Goal: Obtain resource: Download file/media

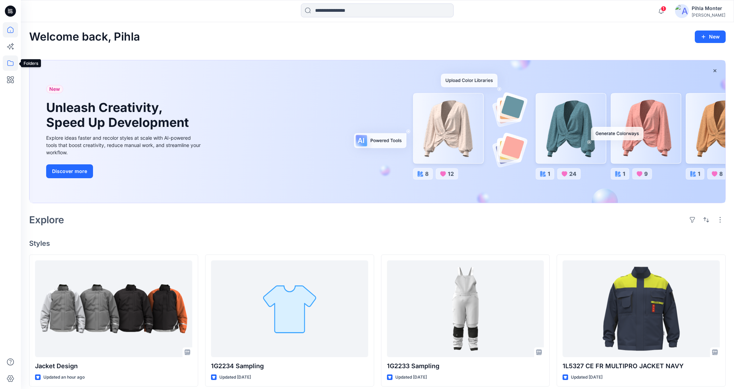
click at [16, 68] on icon at bounding box center [10, 63] width 15 height 15
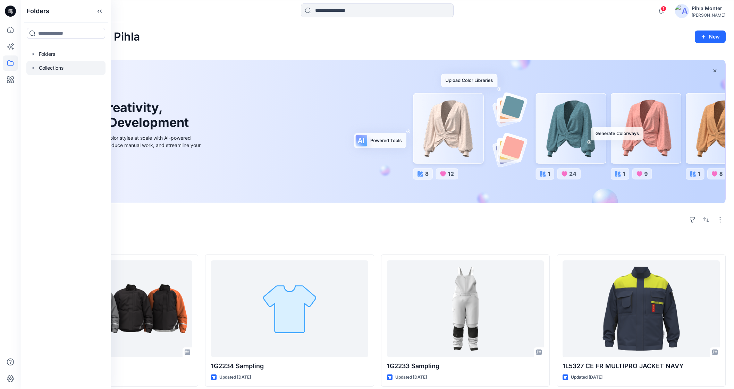
click at [35, 69] on icon "button" at bounding box center [34, 68] width 6 height 6
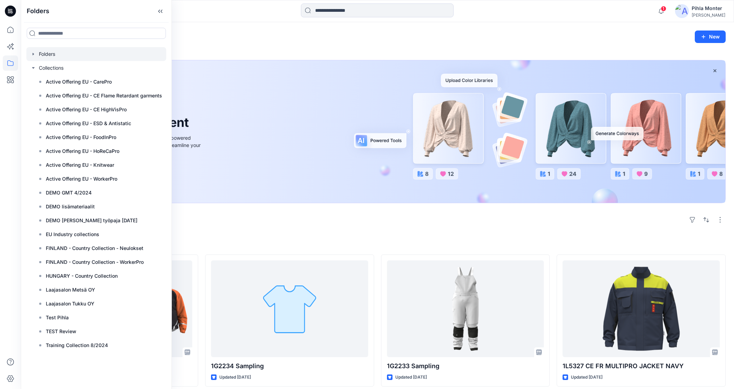
click at [34, 58] on div at bounding box center [96, 54] width 140 height 14
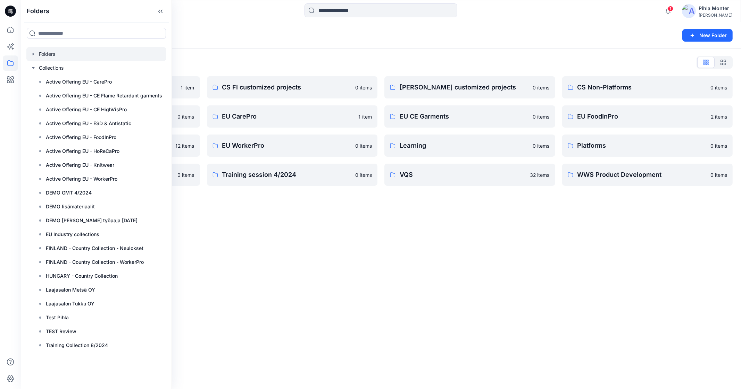
click at [272, 218] on div "Folders New Folder Folders List Archive 1 item Digital Assets 0 items EU Knitwe…" at bounding box center [381, 205] width 720 height 367
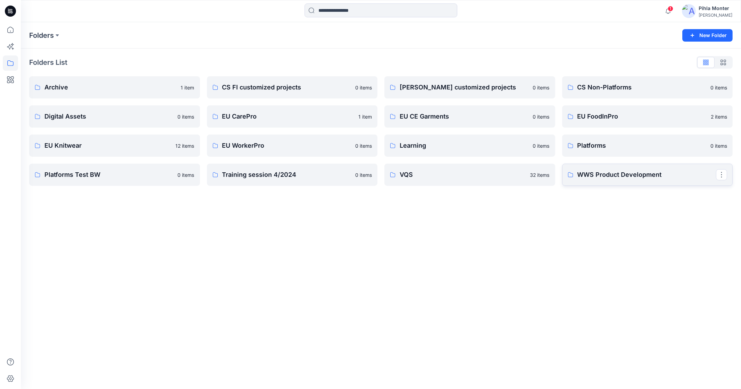
click at [619, 178] on p "WWS Product Development" at bounding box center [646, 175] width 139 height 10
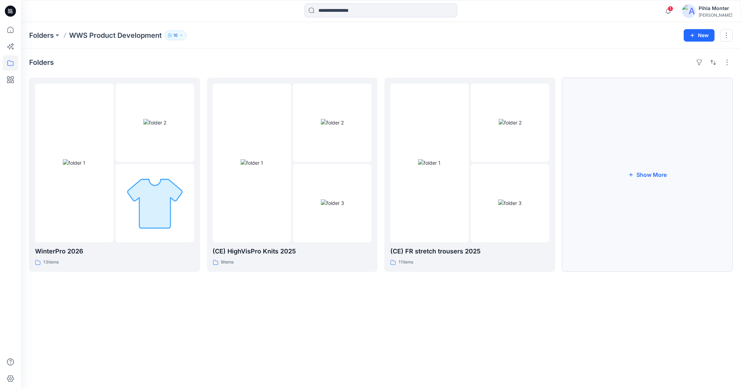
click at [619, 138] on button "Show More" at bounding box center [647, 175] width 171 height 194
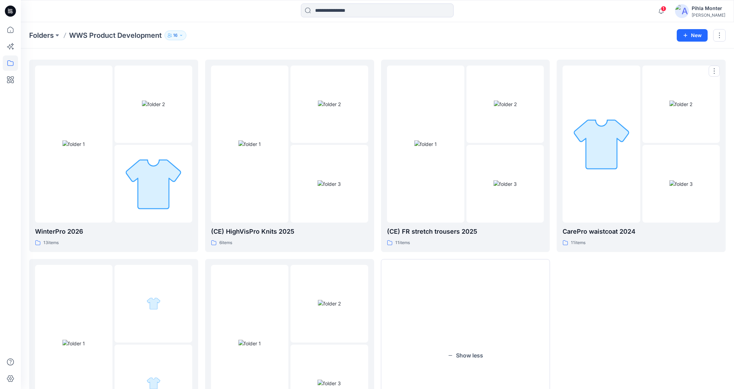
scroll to position [19, 0]
click at [619, 138] on img at bounding box center [601, 143] width 60 height 60
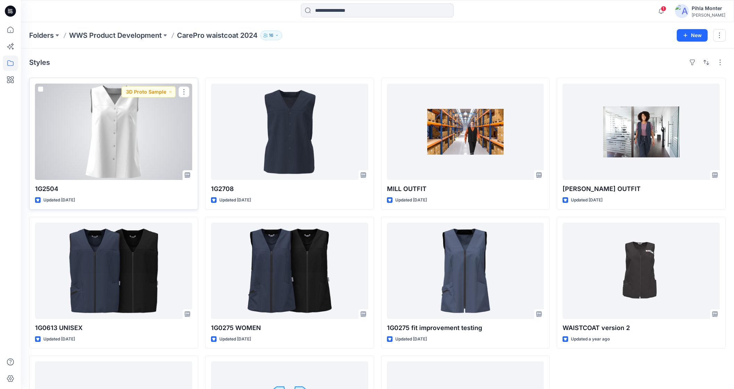
click at [176, 123] on div at bounding box center [113, 132] width 157 height 96
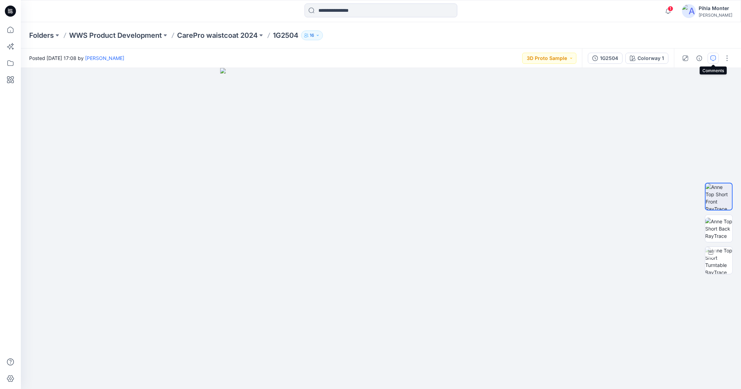
click at [712, 59] on icon "button" at bounding box center [713, 59] width 6 height 6
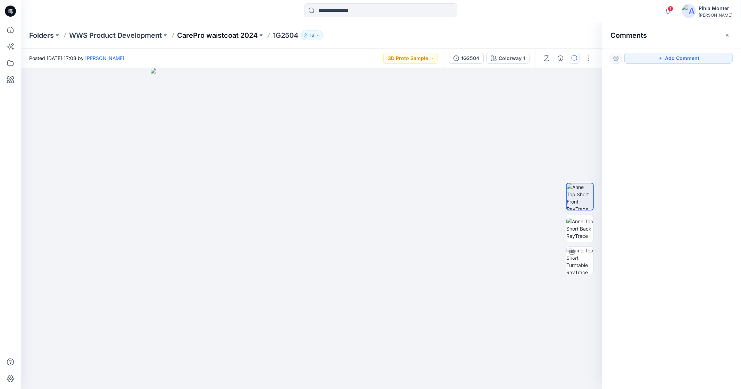
click at [202, 35] on p "CarePro waistcoat 2024" at bounding box center [217, 36] width 81 height 10
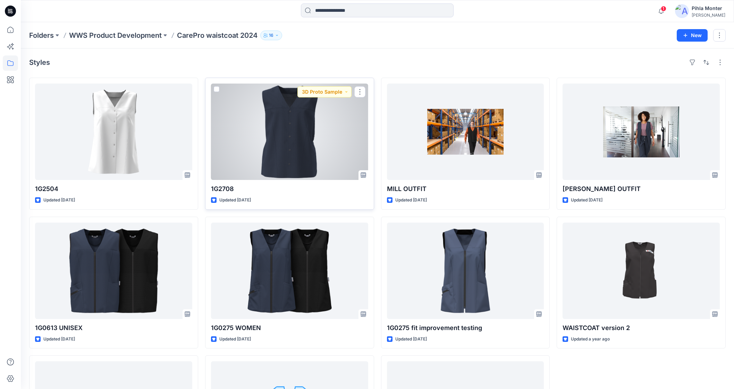
click at [268, 161] on div at bounding box center [289, 132] width 157 height 96
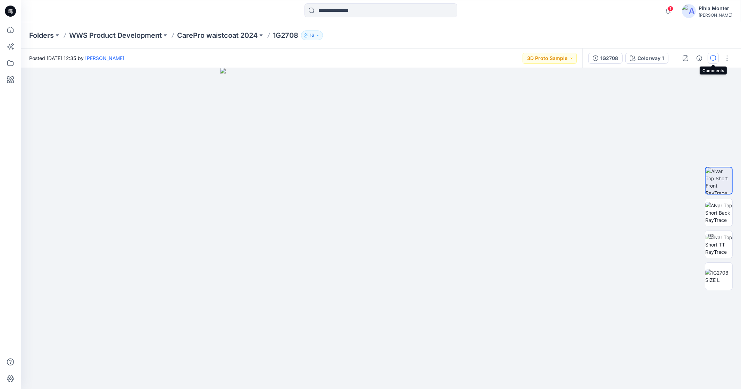
click at [710, 62] on button "button" at bounding box center [712, 58] width 11 height 11
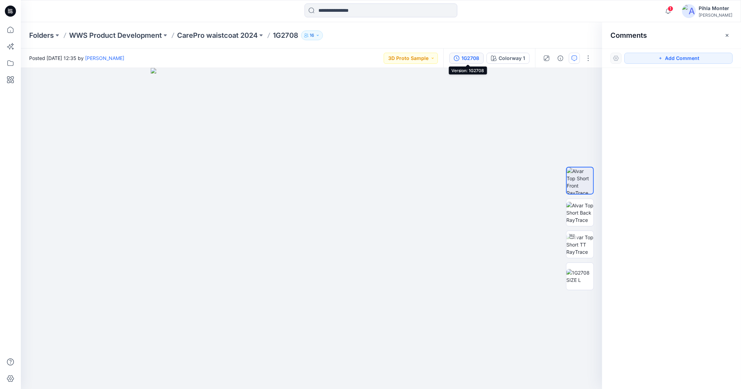
click at [459, 60] on icon "button" at bounding box center [457, 59] width 6 height 6
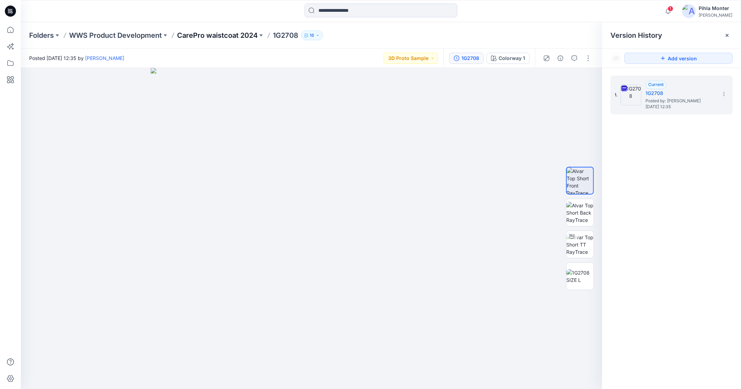
click at [210, 35] on p "CarePro waistcoat 2024" at bounding box center [217, 36] width 81 height 10
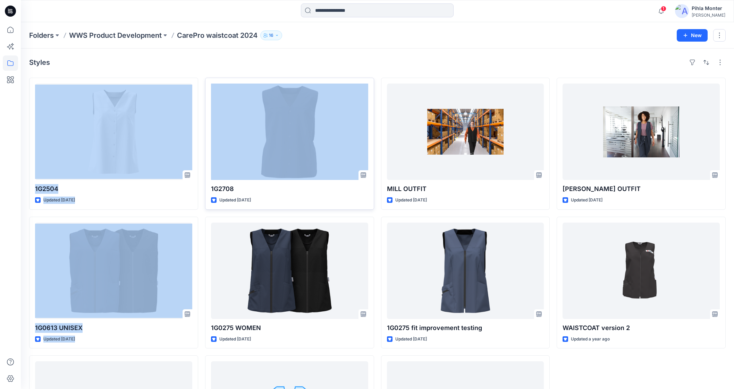
drag, startPoint x: 122, startPoint y: 70, endPoint x: 220, endPoint y: 77, distance: 98.4
click at [220, 77] on div "Styles 1G2504 Updated 4 months ago 1G0613 UNISEX Updated 6 months ago UNISEX WA…" at bounding box center [377, 273] width 713 height 448
click at [319, 52] on div "Styles 1G2504 Updated 4 months ago 1G0613 UNISEX Updated 6 months ago UNISEX WA…" at bounding box center [377, 273] width 713 height 448
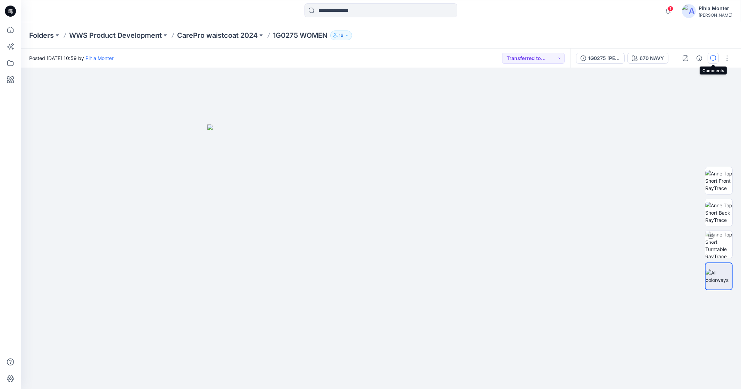
click at [710, 56] on icon "button" at bounding box center [713, 59] width 6 height 6
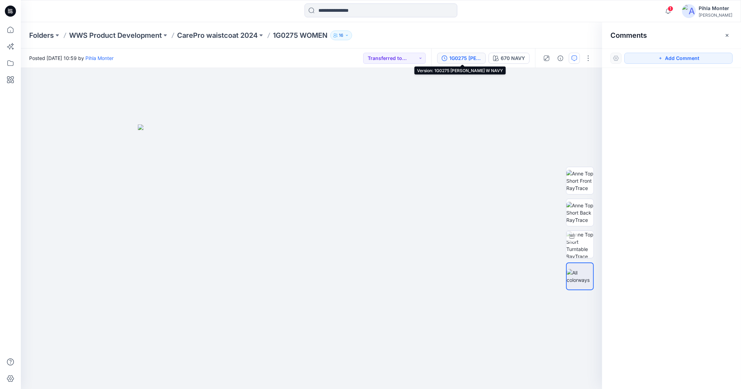
click at [478, 57] on div "1G0275 [PERSON_NAME] W NAVY" at bounding box center [465, 58] width 32 height 8
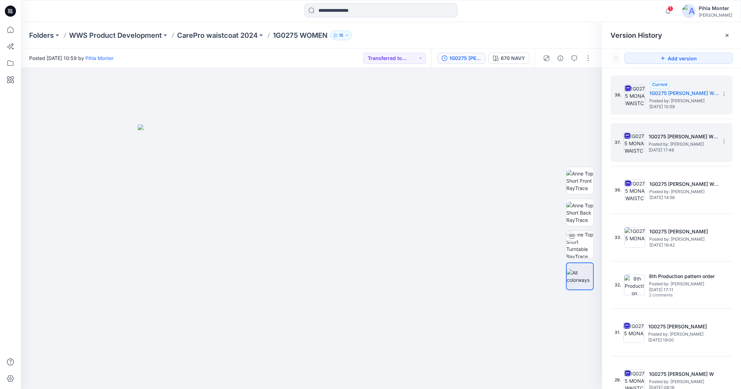
click at [633, 134] on img at bounding box center [633, 142] width 21 height 21
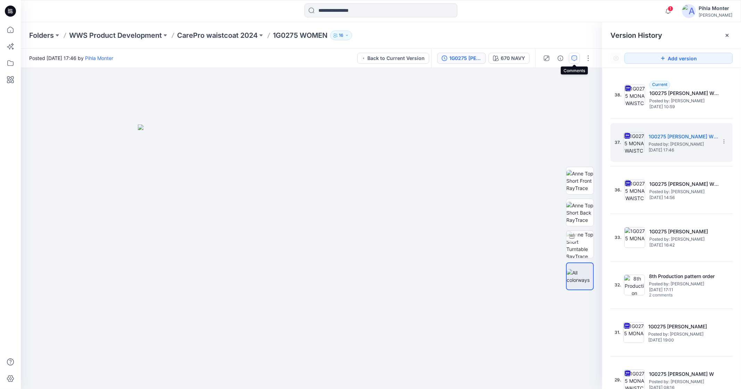
click at [575, 54] on button "button" at bounding box center [573, 58] width 11 height 11
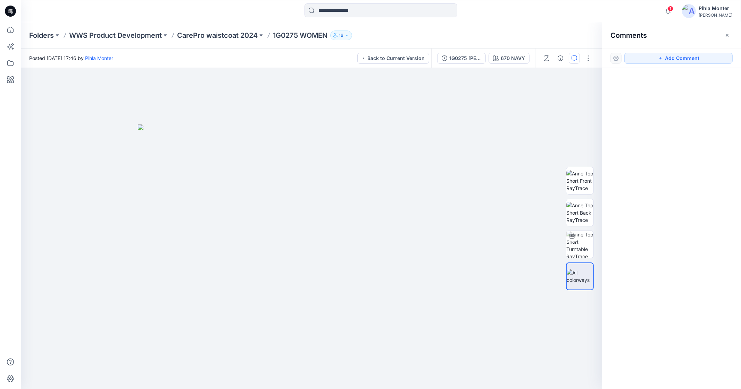
click at [618, 56] on div at bounding box center [615, 58] width 11 height 11
click at [469, 56] on div "1G0275 [PERSON_NAME] W NAVY" at bounding box center [465, 58] width 32 height 8
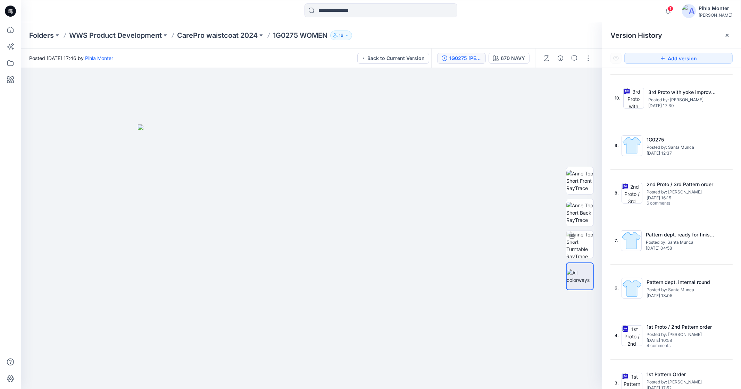
scroll to position [719, 0]
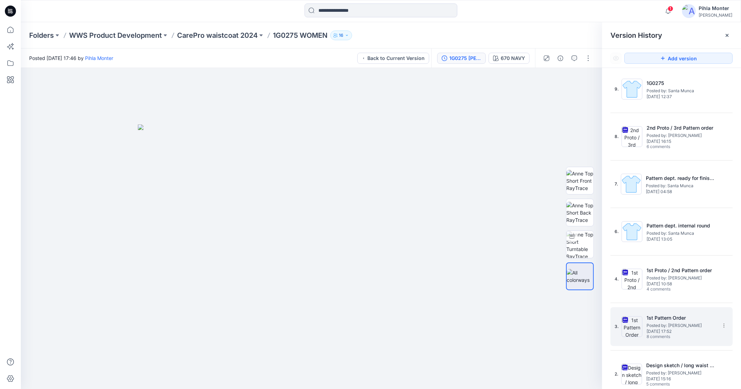
click at [673, 327] on span "Posted by: [PERSON_NAME]" at bounding box center [680, 325] width 69 height 7
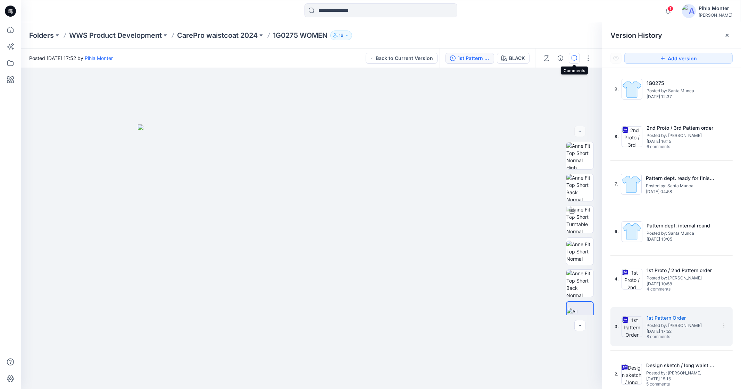
click at [574, 60] on icon "button" at bounding box center [574, 59] width 6 height 6
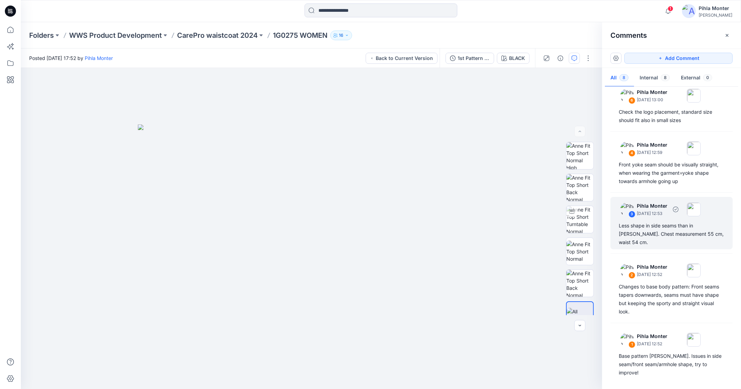
scroll to position [208, 0]
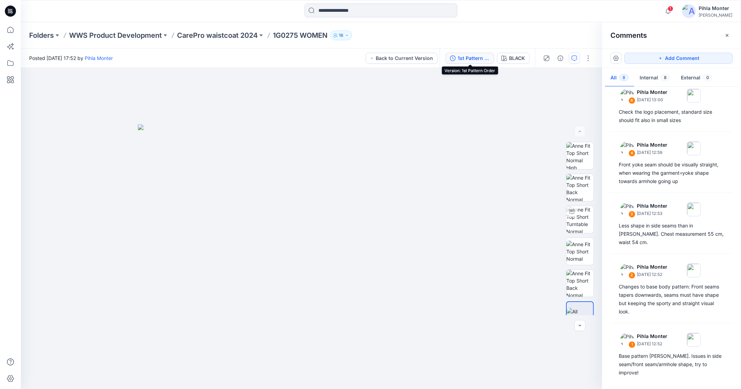
click at [461, 55] on div "1st Pattern Order" at bounding box center [473, 58] width 32 height 8
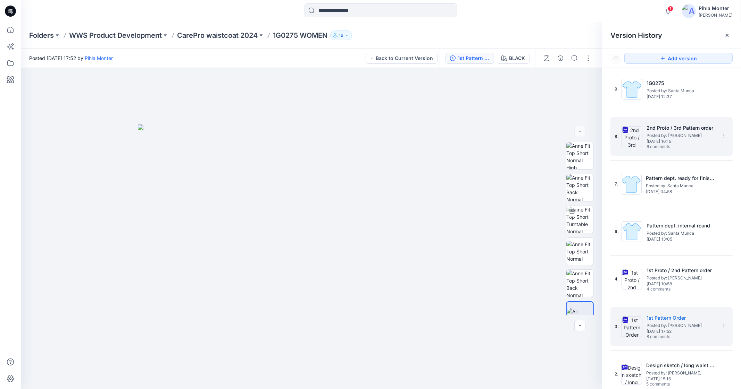
click at [688, 136] on span "Posted by: [PERSON_NAME]" at bounding box center [680, 135] width 69 height 7
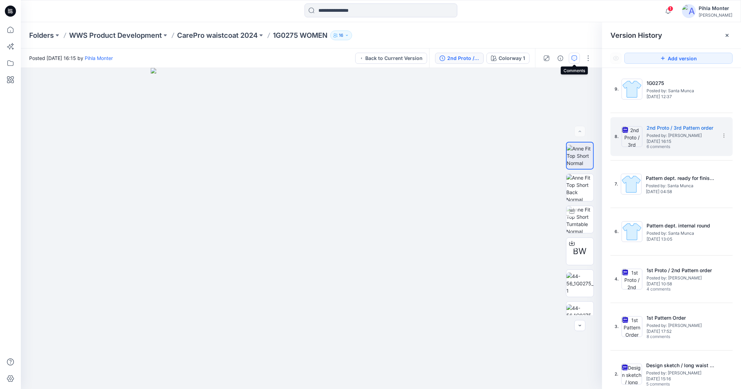
click at [573, 58] on icon "button" at bounding box center [574, 58] width 2 height 0
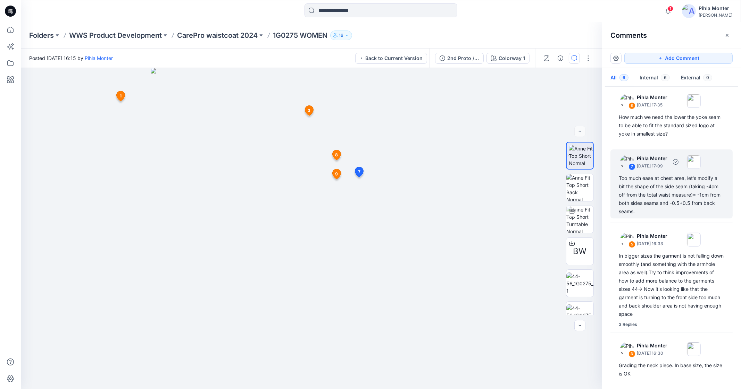
scroll to position [102, 0]
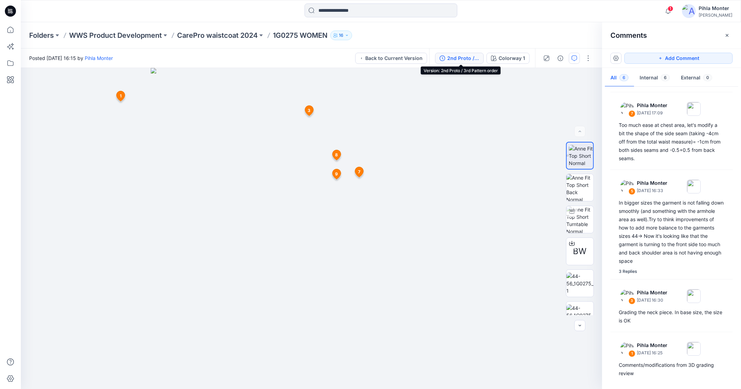
click at [462, 60] on div "2nd Proto / 3rd Pattern order" at bounding box center [463, 58] width 32 height 8
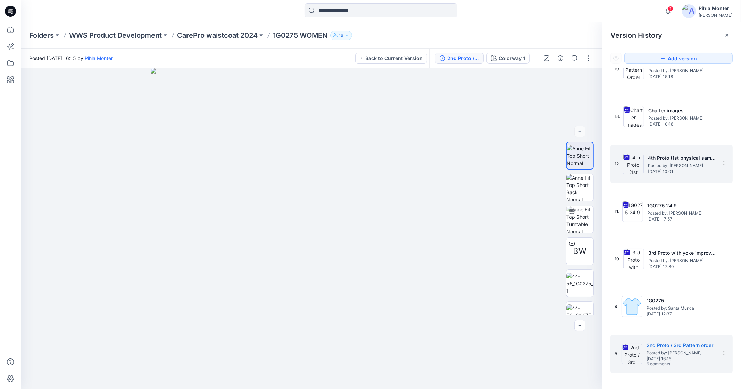
scroll to position [500, 0]
click at [674, 164] on span "Posted by: [PERSON_NAME]" at bounding box center [682, 167] width 69 height 7
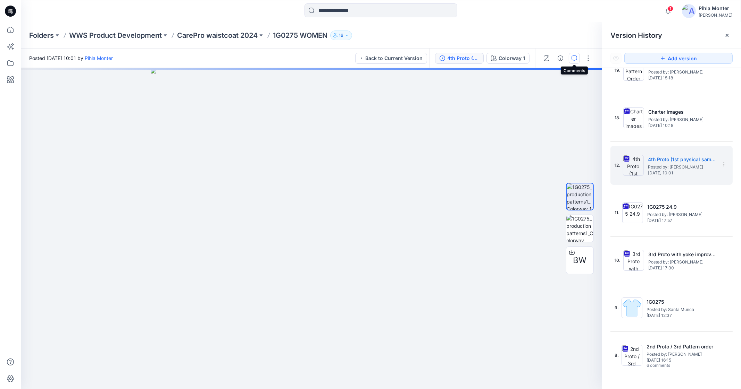
click at [572, 61] on button "button" at bounding box center [573, 58] width 11 height 11
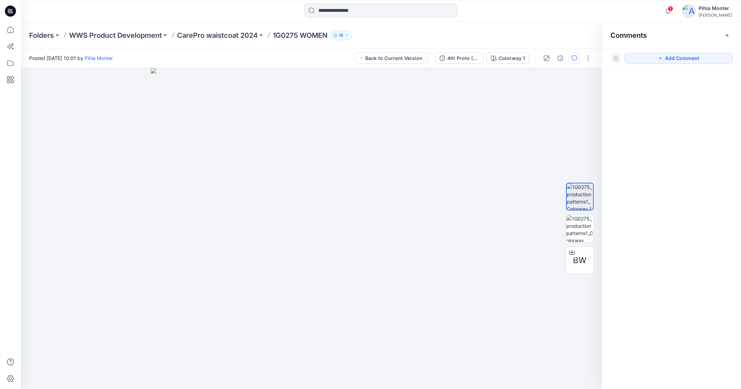
click at [448, 50] on div "4th Proto (1st physical sample) / Production patterns Colorway 1" at bounding box center [482, 58] width 106 height 19
click at [453, 56] on div "4th Proto (1st physical sample) / Production patterns" at bounding box center [463, 58] width 32 height 8
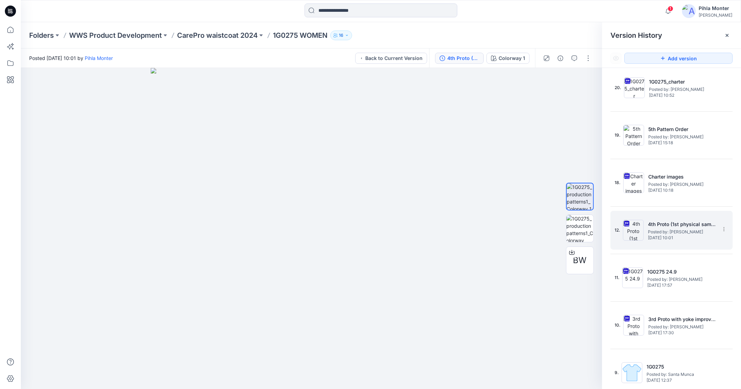
scroll to position [429, 0]
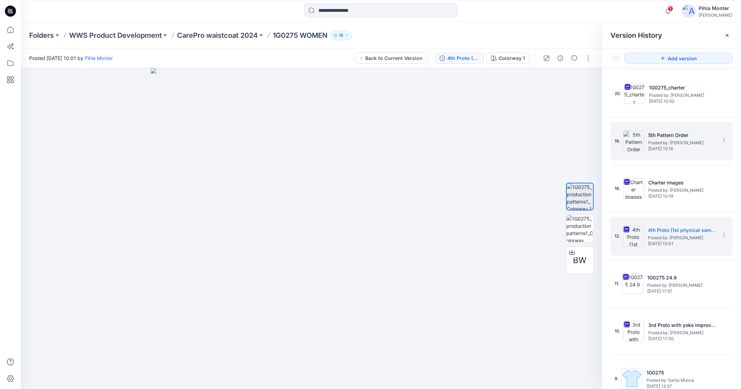
click at [669, 154] on div "19. 5th Pattern Order Posted by: [PERSON_NAME] [DATE] 15:18" at bounding box center [666, 141] width 104 height 33
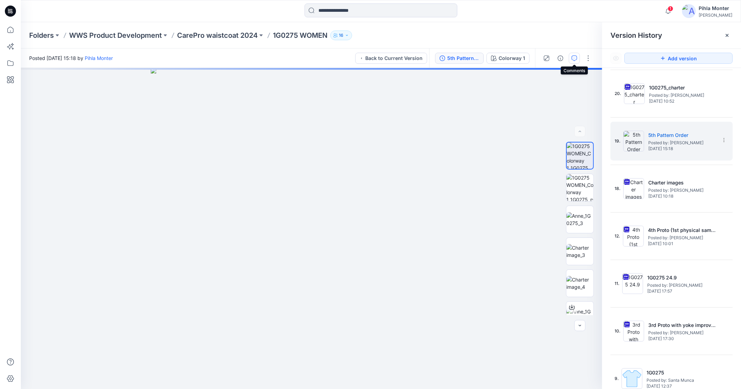
click at [575, 56] on icon "button" at bounding box center [574, 59] width 6 height 6
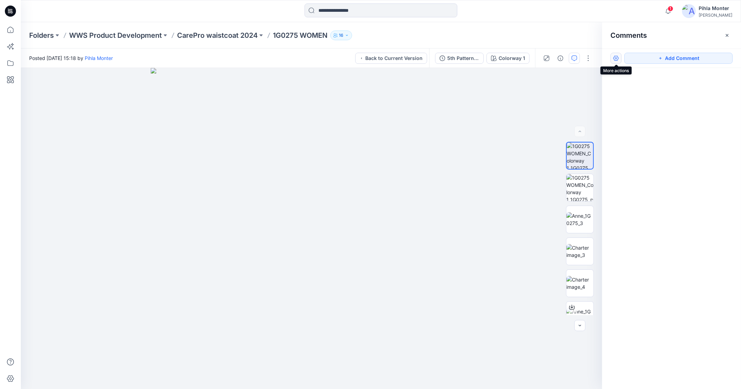
click at [616, 59] on button "button" at bounding box center [615, 58] width 11 height 11
click at [634, 88] on p "Show resolved comments" at bounding box center [645, 87] width 58 height 7
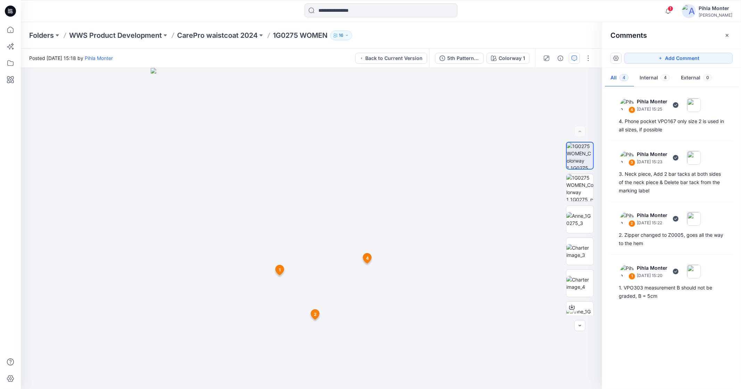
click at [657, 14] on div "1 Notifications [PERSON_NAME] shared 1G2234_3D design_no lining-raglan sleeve i…" at bounding box center [380, 10] width 719 height 15
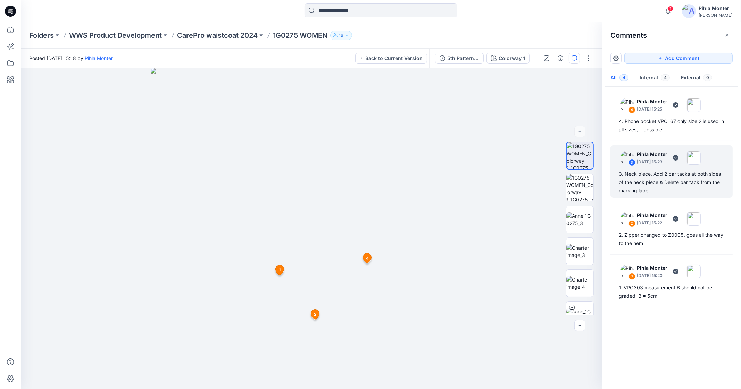
click at [666, 185] on div "3. Neck piece, Add 2 bar tacks at both sides of the neck piece & Delete bar tac…" at bounding box center [670, 182] width 105 height 25
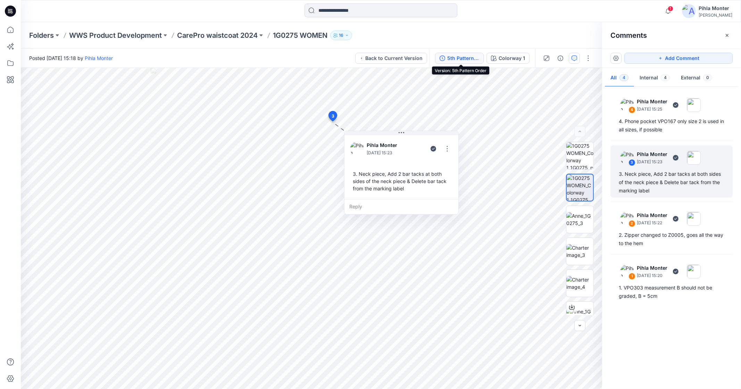
click at [473, 63] on button "5th Pattern Order" at bounding box center [459, 58] width 49 height 11
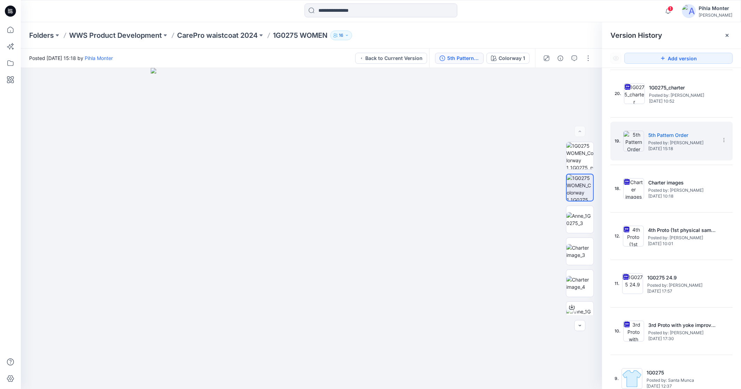
click at [468, 56] on div "5th Pattern Order" at bounding box center [463, 58] width 32 height 8
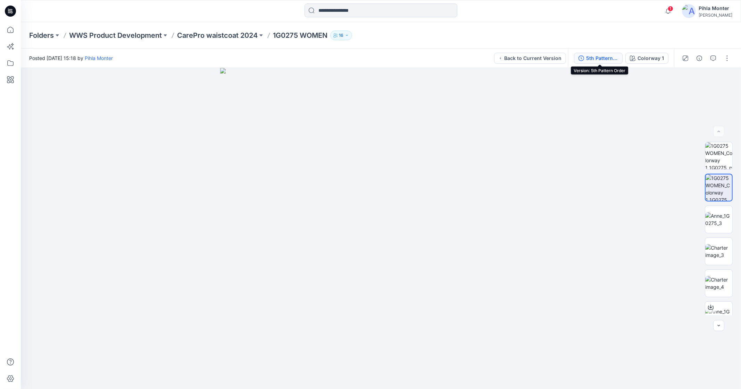
click at [588, 58] on div "5th Pattern Order" at bounding box center [602, 58] width 32 height 8
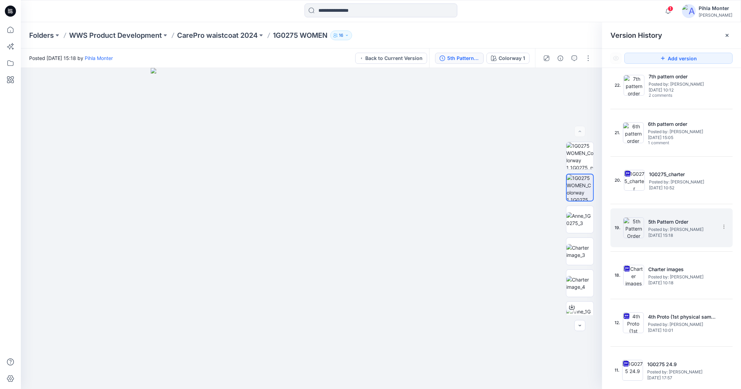
scroll to position [336, 0]
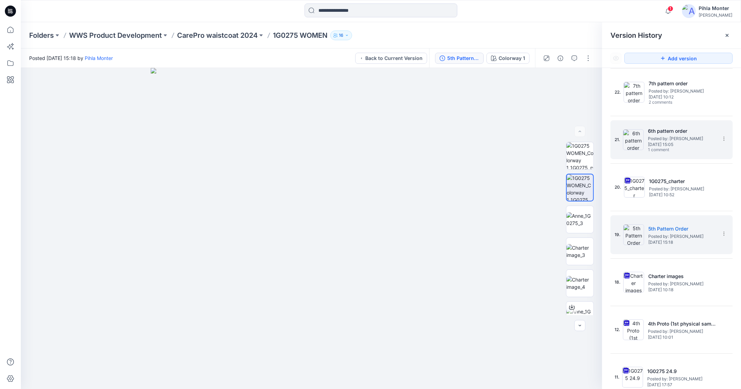
click at [683, 131] on h5 "6th pattern order" at bounding box center [682, 131] width 69 height 8
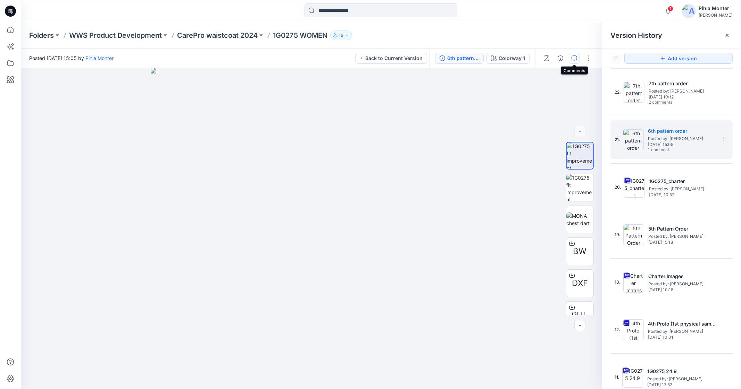
click at [576, 58] on icon "button" at bounding box center [574, 59] width 6 height 6
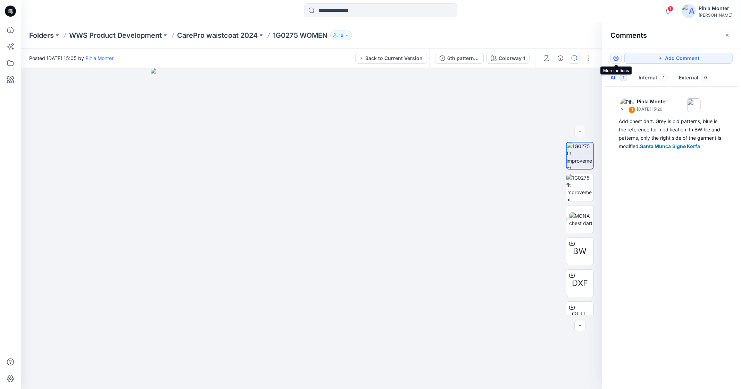
click at [616, 56] on button "button" at bounding box center [615, 58] width 11 height 11
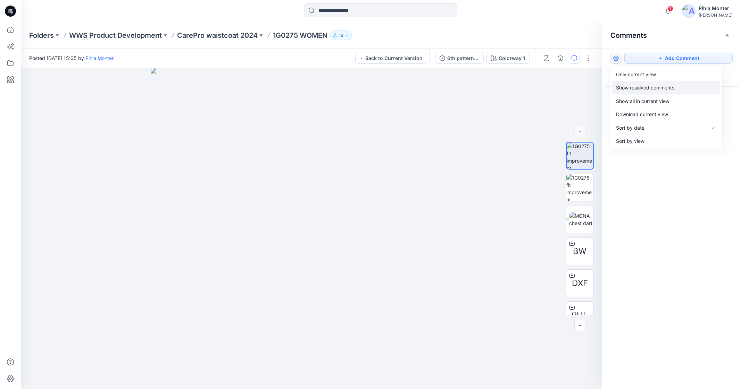
click at [624, 89] on p "Show resolved comments" at bounding box center [645, 87] width 58 height 7
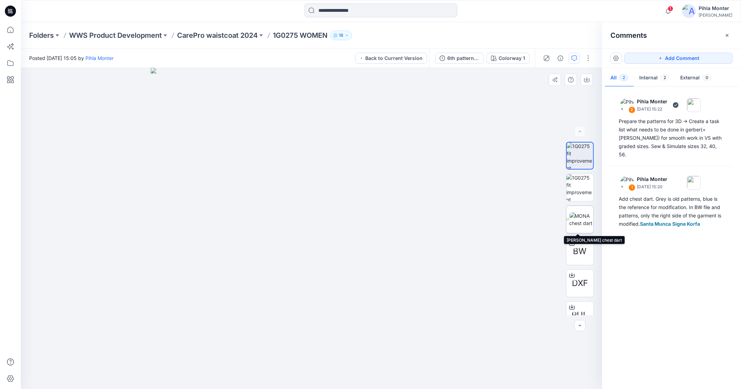
click at [578, 214] on img at bounding box center [581, 219] width 24 height 15
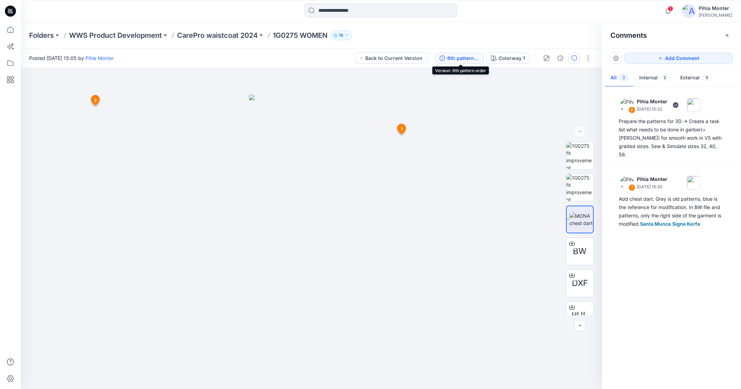
click at [473, 53] on button "6th pattern order" at bounding box center [459, 58] width 49 height 11
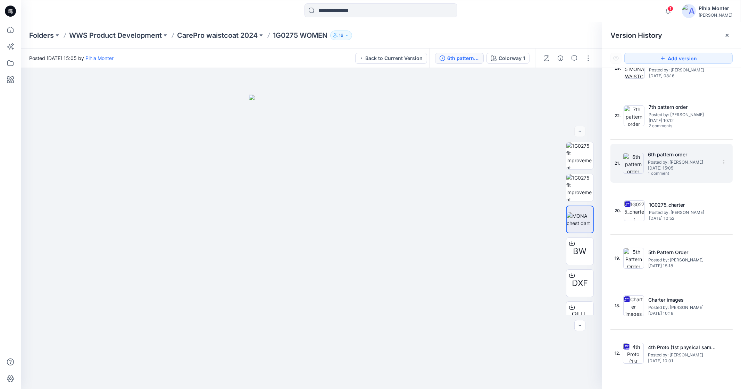
scroll to position [311, 0]
click at [673, 120] on span "[DATE] 10:12" at bounding box center [682, 121] width 69 height 5
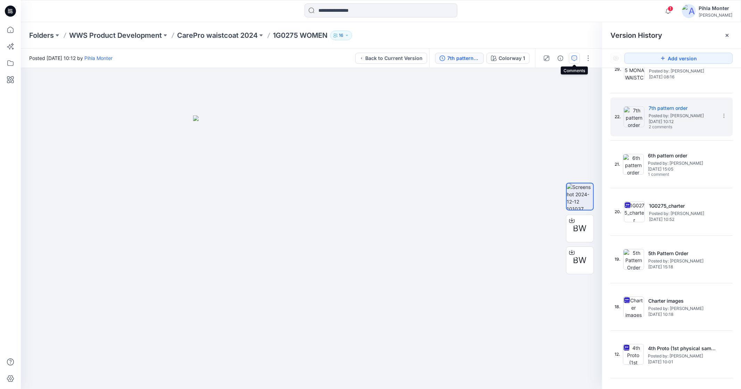
click at [576, 58] on icon "button" at bounding box center [574, 59] width 6 height 6
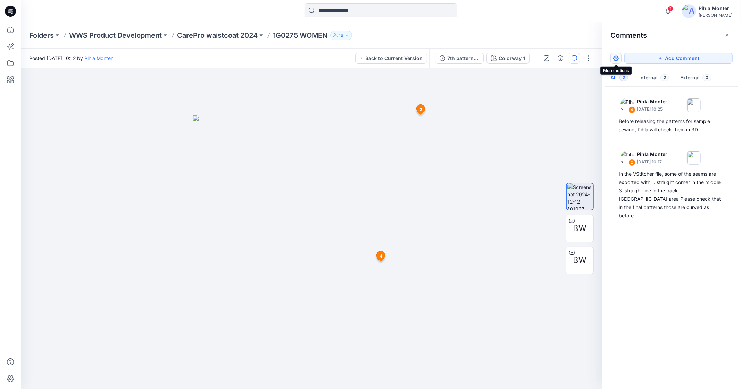
click at [611, 56] on button "button" at bounding box center [615, 58] width 11 height 11
click at [623, 86] on p "Show resolved comments" at bounding box center [645, 87] width 58 height 7
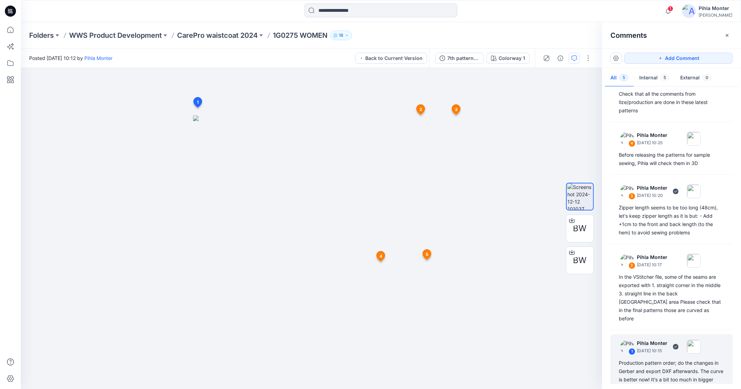
scroll to position [0, 0]
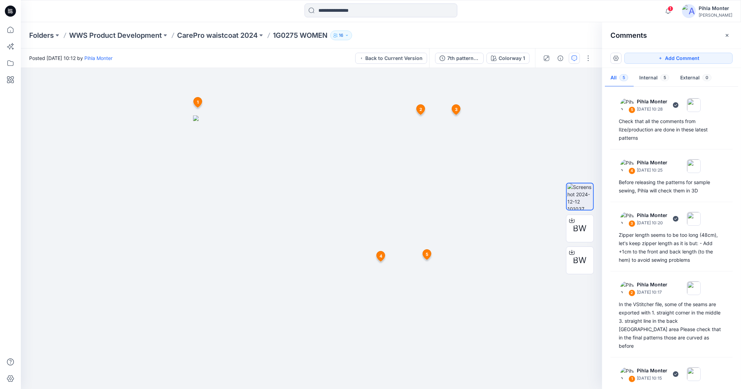
click at [680, 34] on div "Comments" at bounding box center [671, 35] width 139 height 26
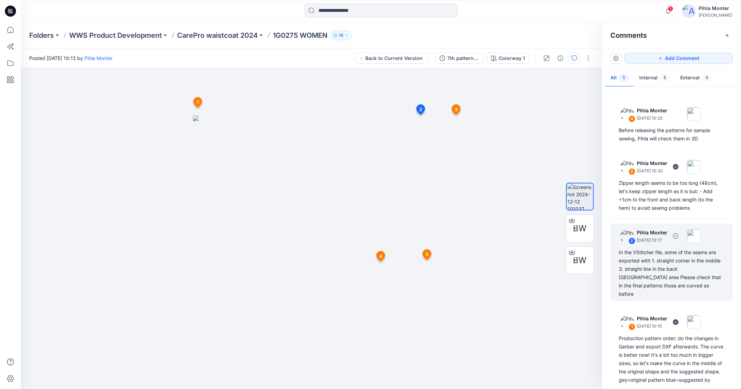
scroll to position [59, 0]
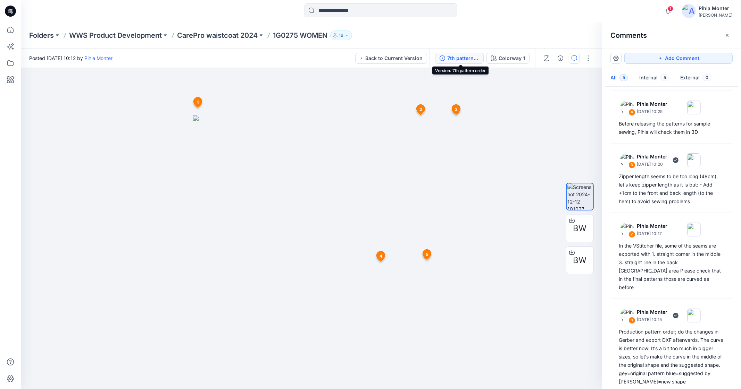
click at [469, 56] on div "7th pattern order" at bounding box center [463, 58] width 32 height 8
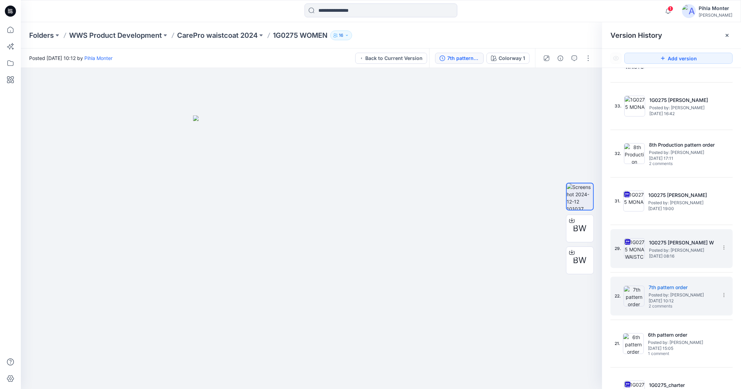
scroll to position [127, 0]
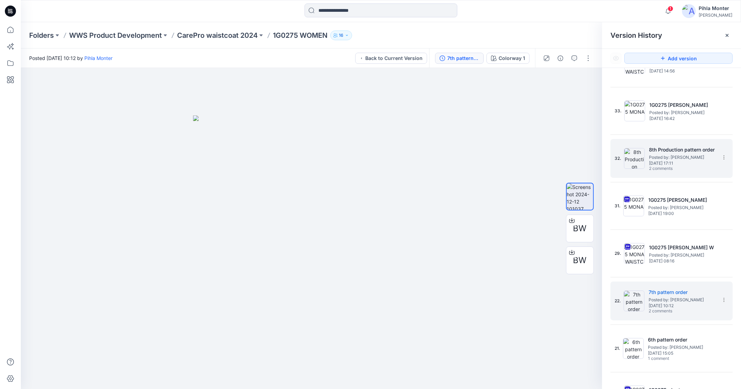
click at [667, 166] on span "2 comments" at bounding box center [673, 169] width 49 height 6
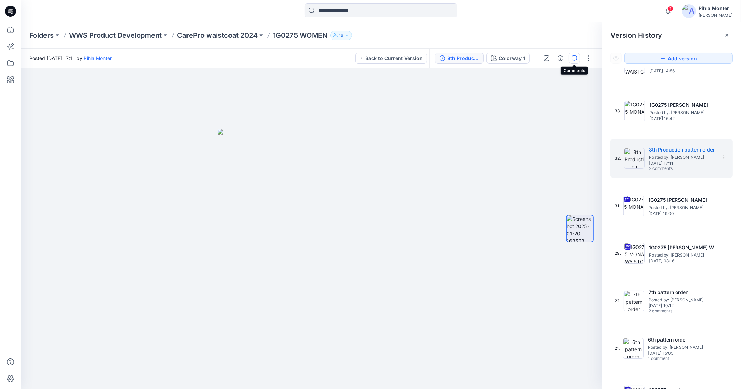
click at [572, 57] on icon "button" at bounding box center [574, 59] width 6 height 6
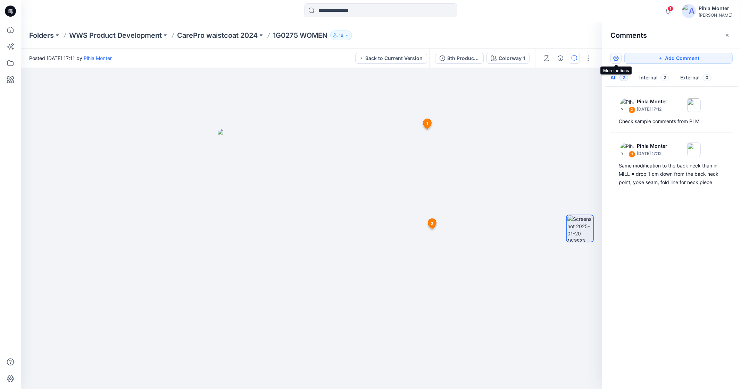
click at [617, 57] on button "button" at bounding box center [615, 58] width 11 height 11
click at [646, 223] on div "2 [PERSON_NAME] [DATE] 17:12 Check sample comments from PLM. 1 Pihla Monter [DA…" at bounding box center [671, 236] width 139 height 296
click at [466, 58] on div "8th Production pattern order" at bounding box center [463, 58] width 32 height 8
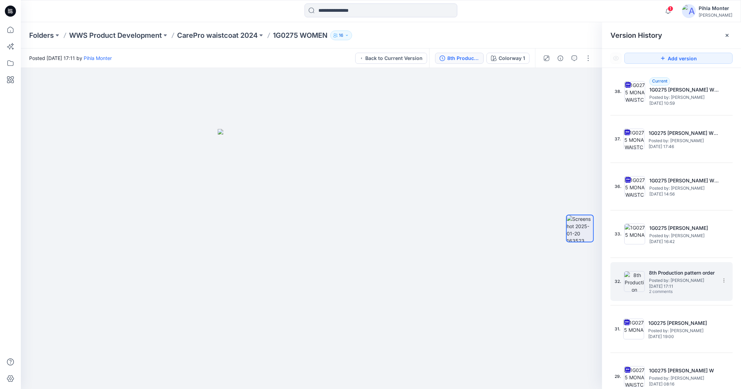
scroll to position [0, 0]
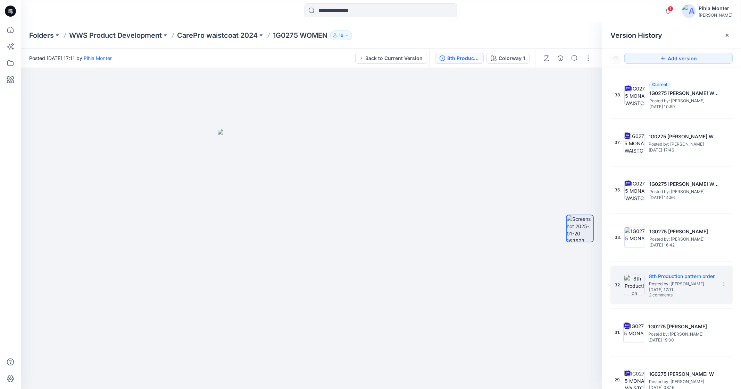
click at [659, 25] on div "Version History" at bounding box center [671, 35] width 139 height 26
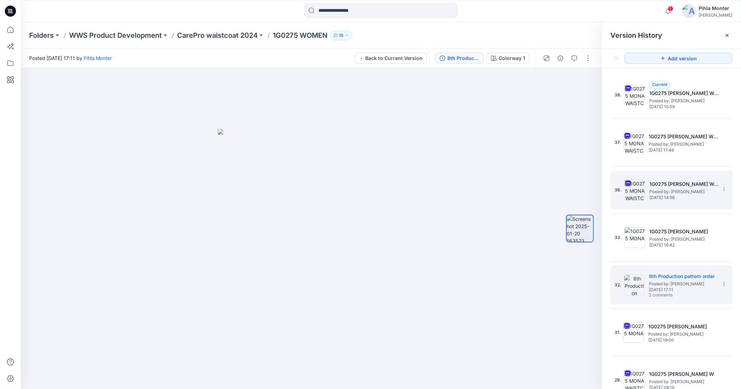
click at [671, 202] on div "36. 1G0275 [PERSON_NAME] W NAVY Posted by: [PERSON_NAME] [DATE] 14:56" at bounding box center [666, 190] width 104 height 33
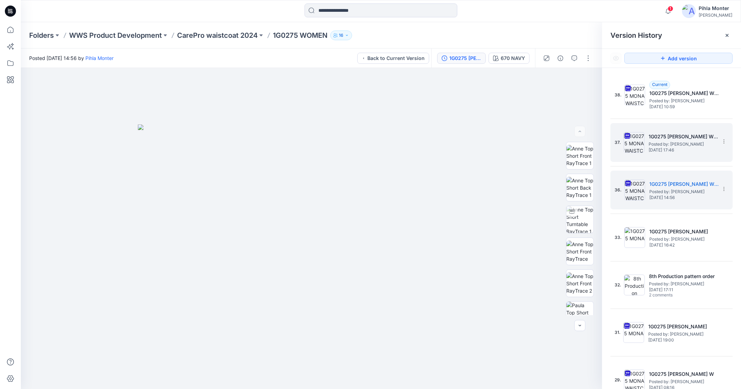
click at [684, 148] on span "[DATE] 17:46" at bounding box center [682, 150] width 69 height 5
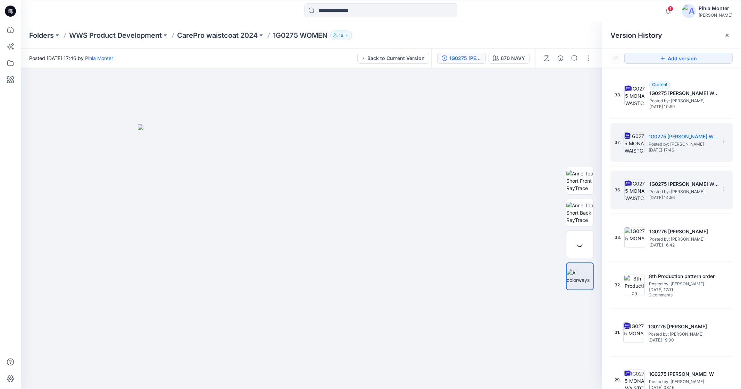
click at [672, 198] on span "[DATE] 14:56" at bounding box center [683, 197] width 69 height 5
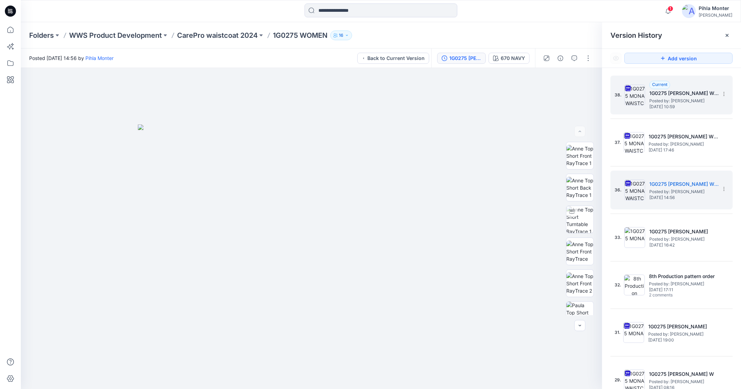
click at [684, 90] on h5 "1G0275 [PERSON_NAME] W NAVY" at bounding box center [683, 93] width 69 height 8
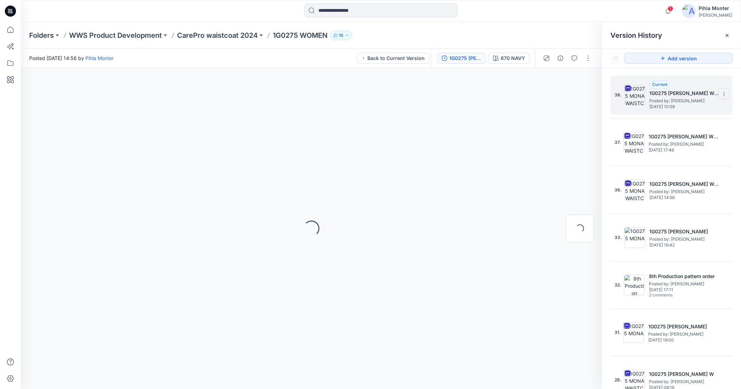
click at [718, 92] on section at bounding box center [723, 93] width 11 height 11
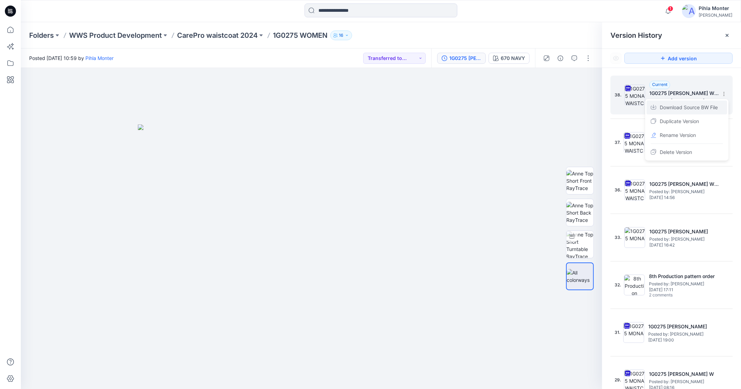
click at [688, 109] on span "Download Source BW File" at bounding box center [688, 107] width 58 height 8
